Goal: Task Accomplishment & Management: Use online tool/utility

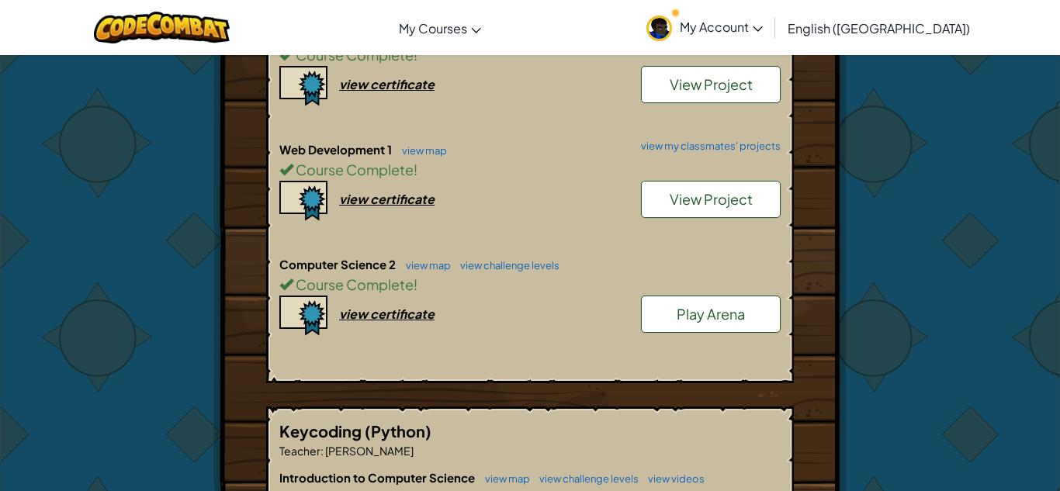
scroll to position [594, 0]
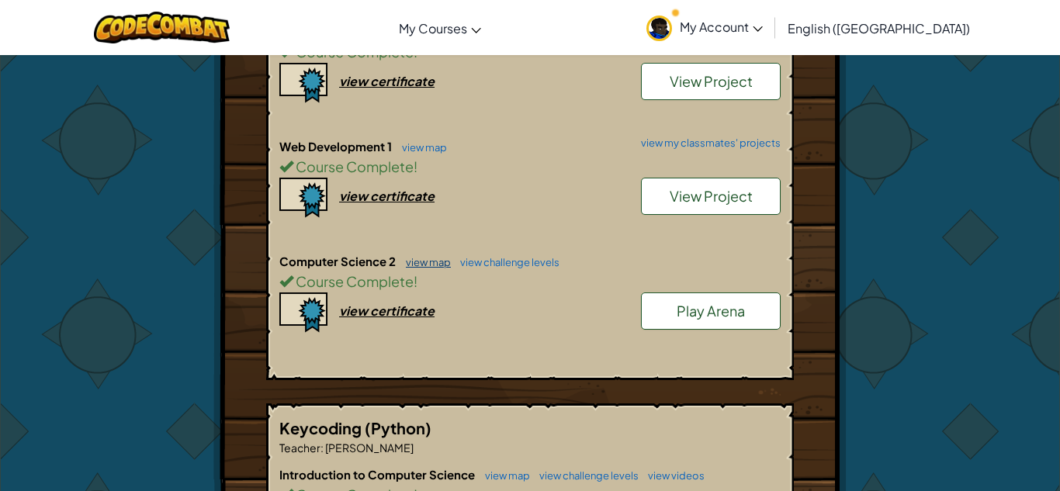
click at [430, 256] on link "view map" at bounding box center [424, 262] width 53 height 12
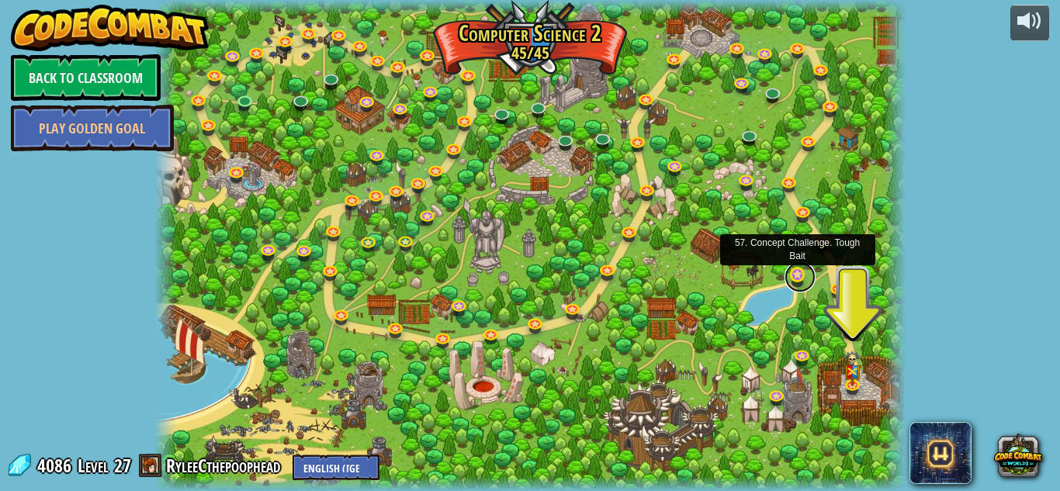
click at [799, 274] on link at bounding box center [800, 277] width 31 height 31
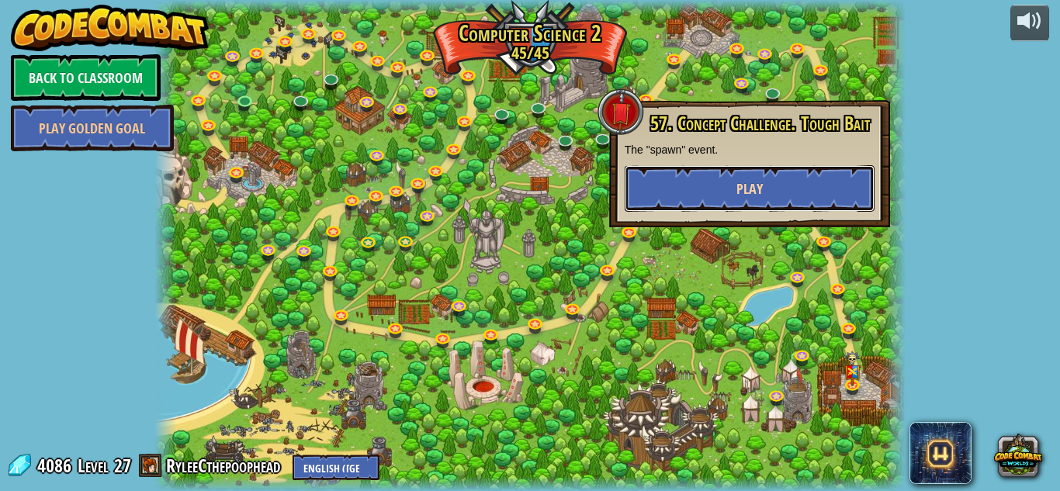
click at [753, 182] on span "Play" at bounding box center [749, 188] width 26 height 19
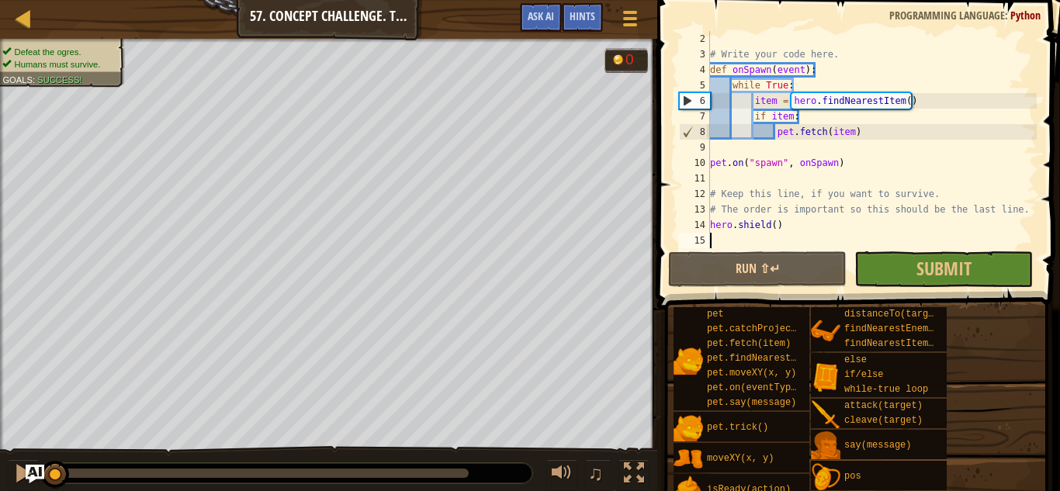
scroll to position [16, 0]
